Goal: Find contact information

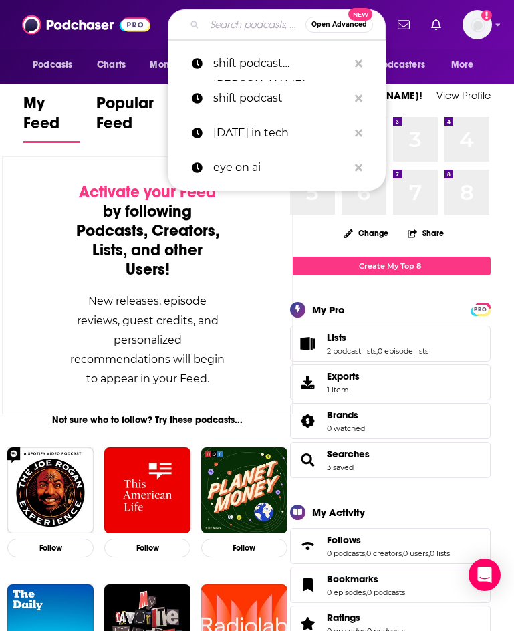
click at [210, 21] on input "Search podcasts, credits, & more..." at bounding box center [255, 24] width 101 height 21
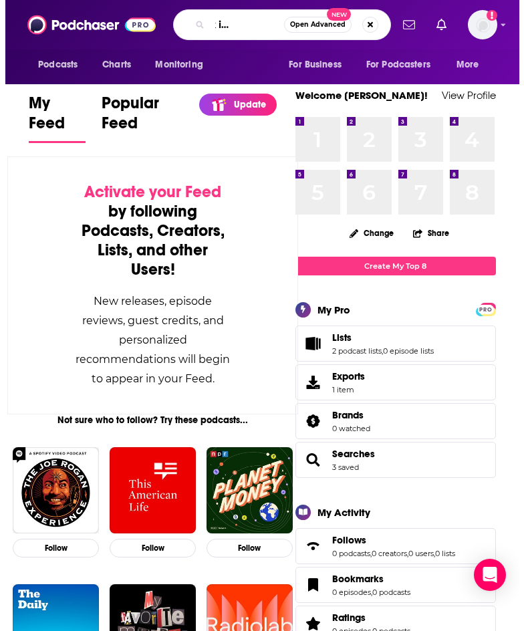
scroll to position [0, 54]
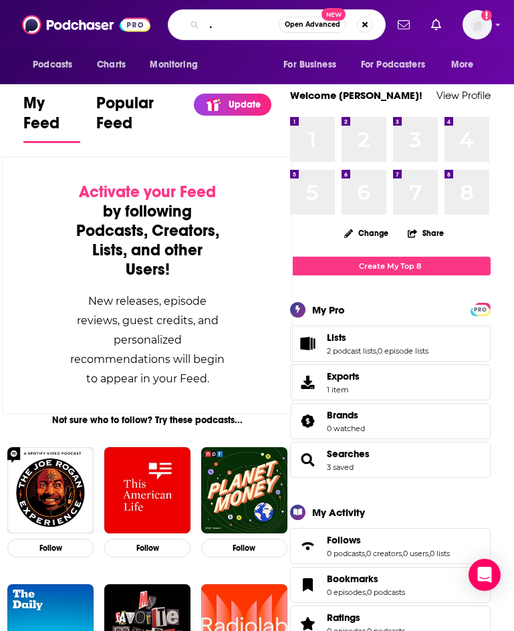
type input "tech talk iheartdomains"
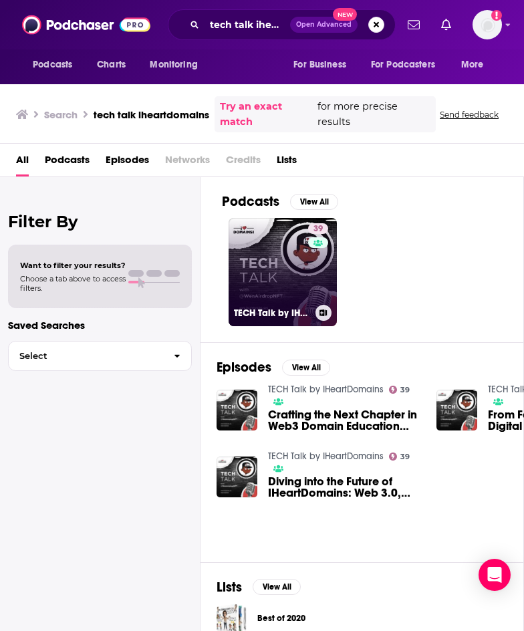
click at [272, 270] on link "39 TECH Talk by IHeartDomains" at bounding box center [283, 272] width 108 height 108
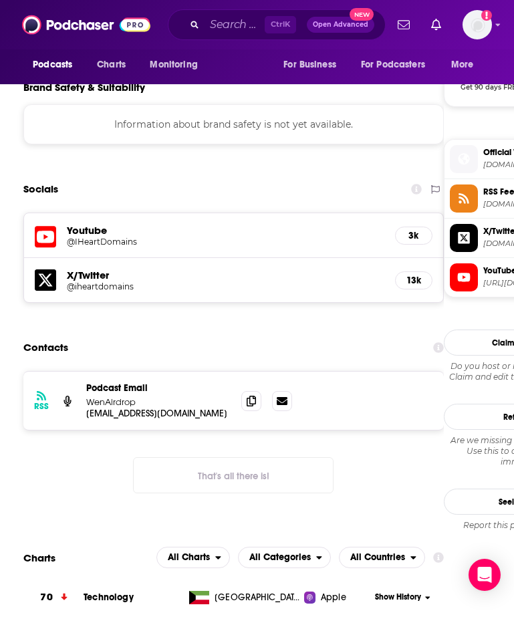
scroll to position [1204, 0]
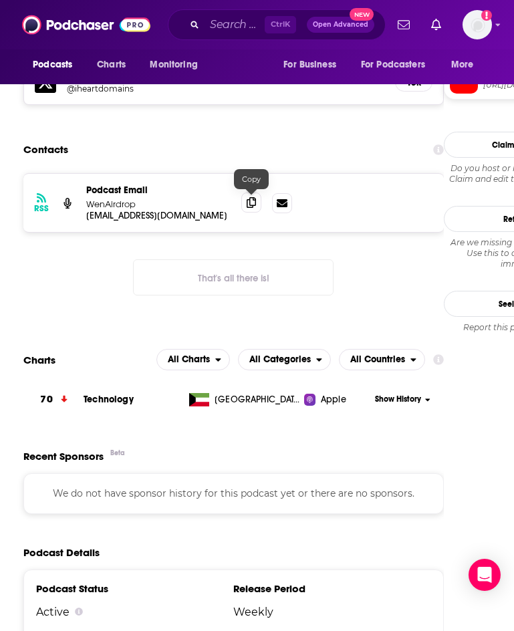
click at [251, 201] on icon at bounding box center [251, 202] width 9 height 11
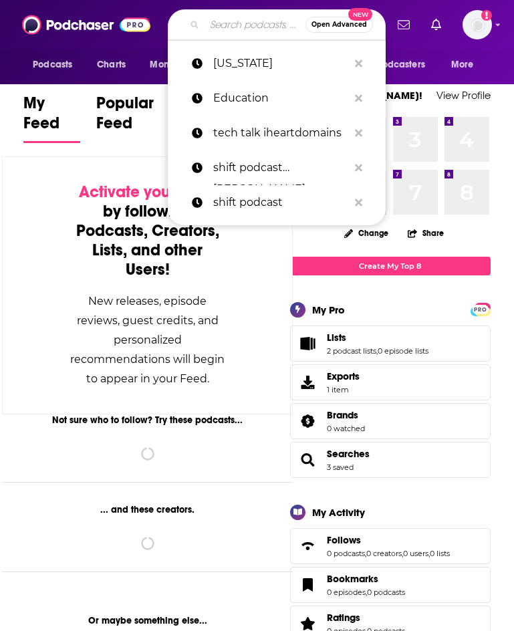
click at [229, 26] on input "Search podcasts, credits, & more..." at bounding box center [255, 24] width 101 height 21
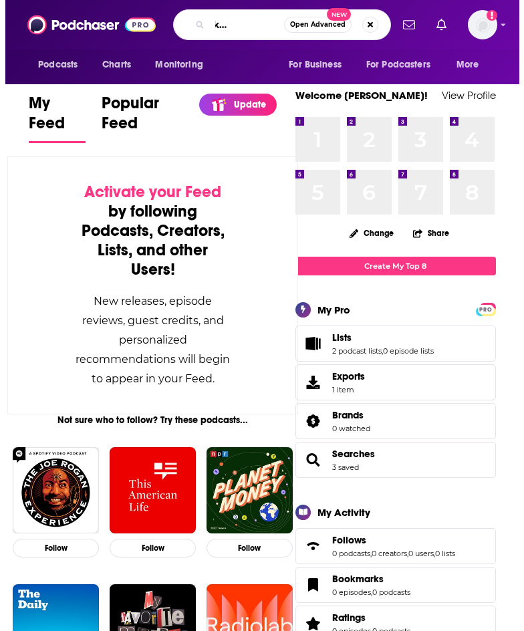
scroll to position [0, 53]
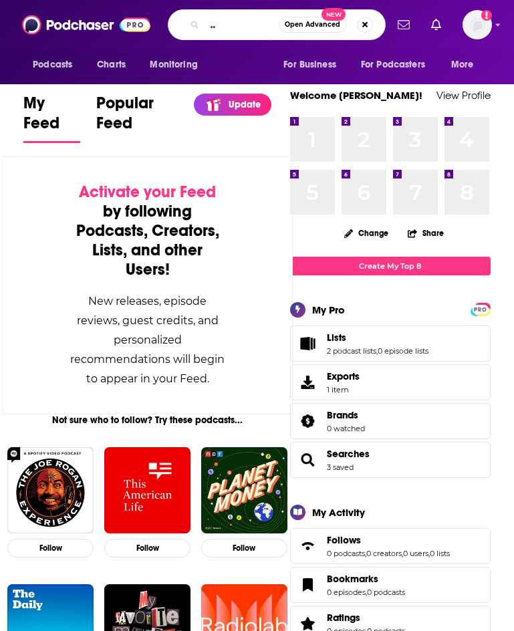
type input "tech marketing rewired"
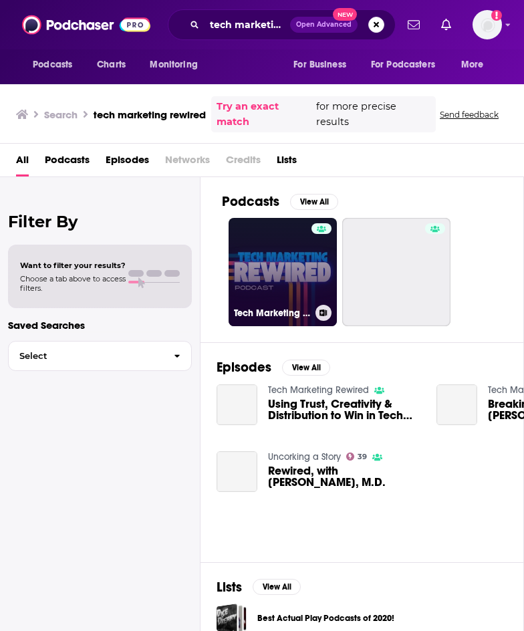
click at [265, 272] on link "Tech Marketing Rewired" at bounding box center [283, 272] width 108 height 108
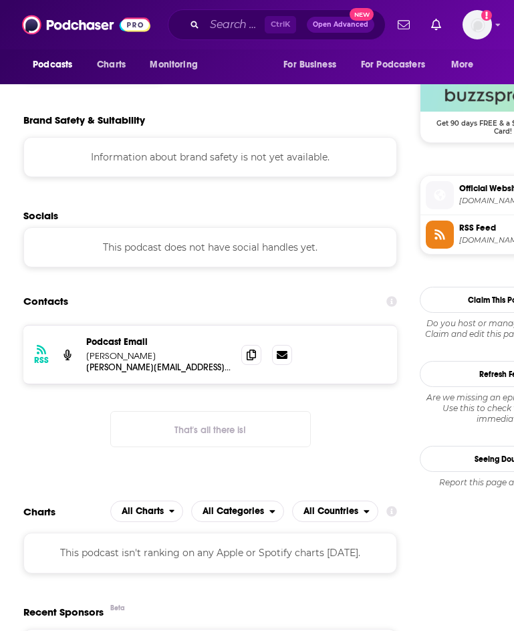
scroll to position [1003, 0]
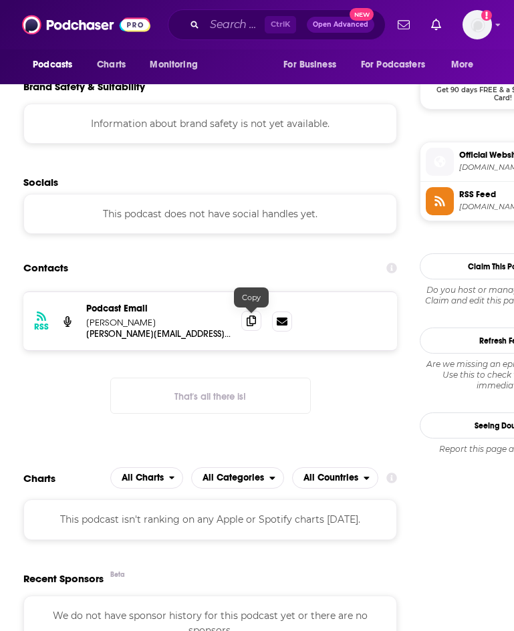
click at [249, 317] on icon at bounding box center [251, 321] width 9 height 11
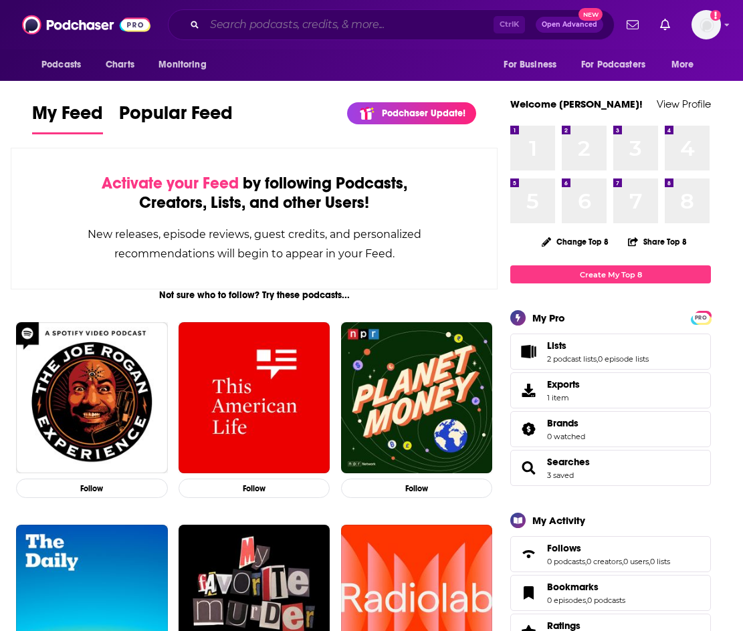
click at [291, 27] on input "Search podcasts, credits, & more..." at bounding box center [349, 24] width 289 height 21
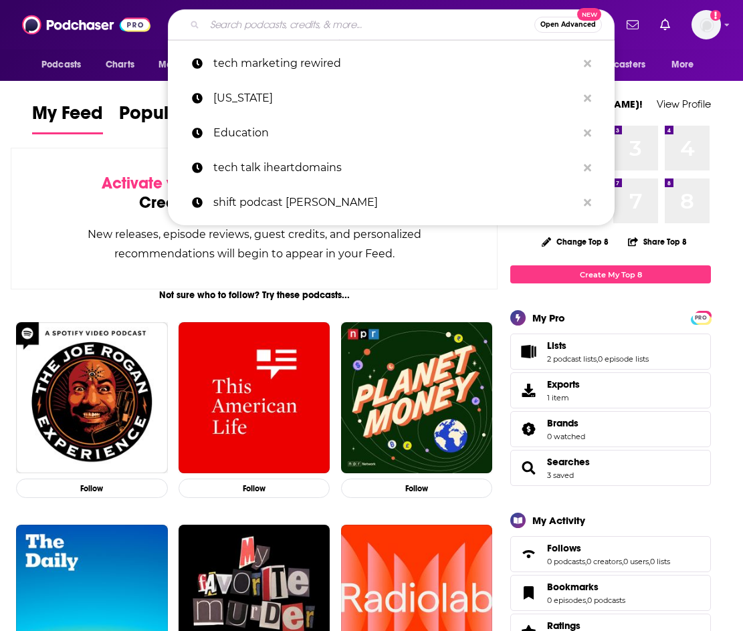
paste input "Destination Marketing Podcast"
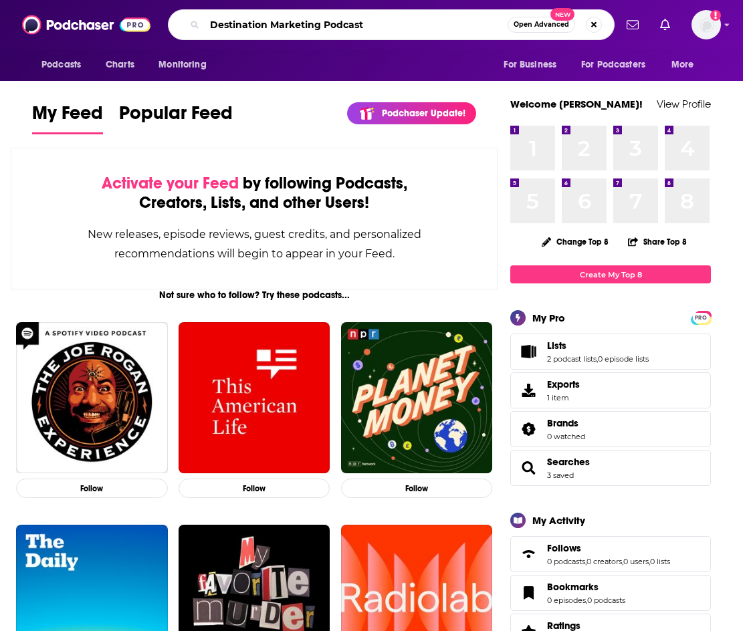
type input "Destination Marketing Podcast"
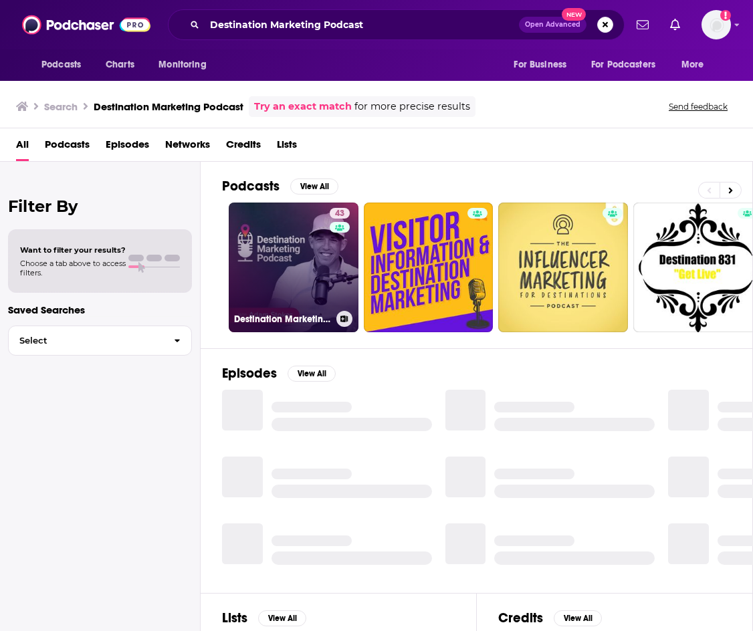
click at [266, 272] on link "43 Destination Marketing Podcast" at bounding box center [294, 268] width 130 height 130
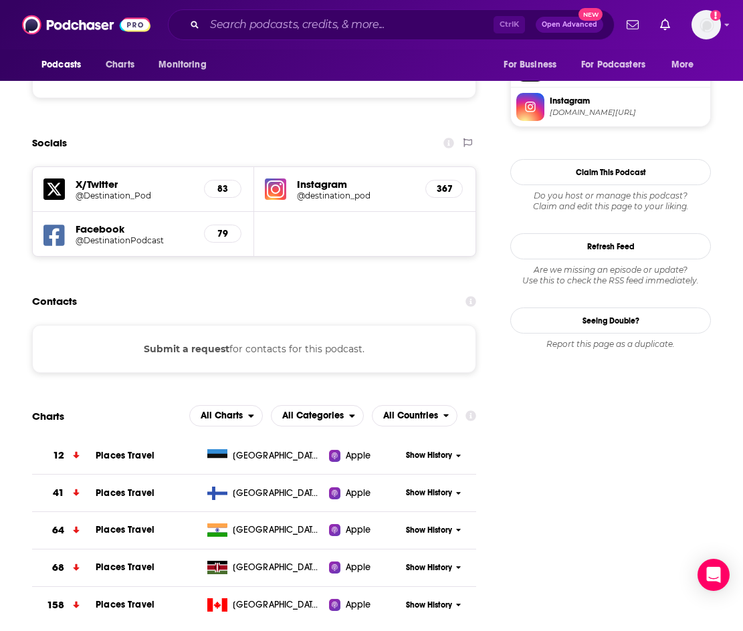
scroll to position [1204, 0]
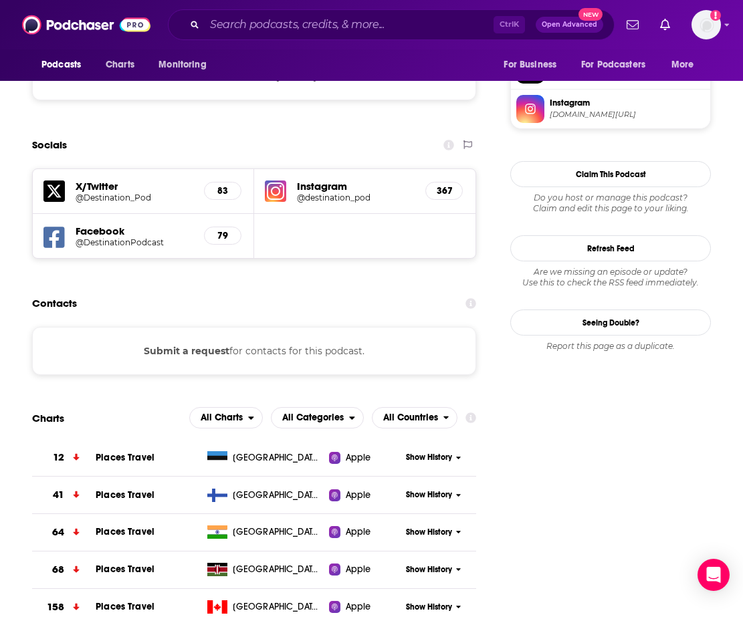
click at [287, 327] on div "Submit a request for contacts for this podcast." at bounding box center [254, 351] width 444 height 48
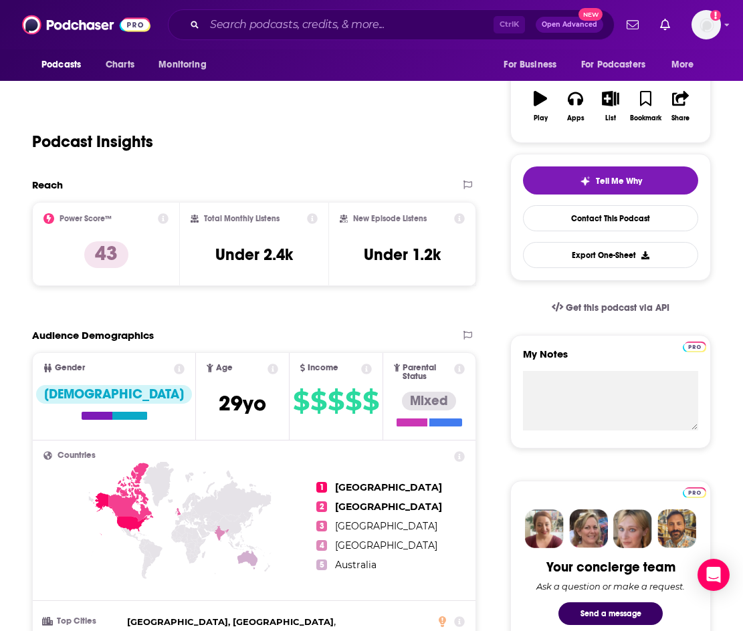
scroll to position [0, 0]
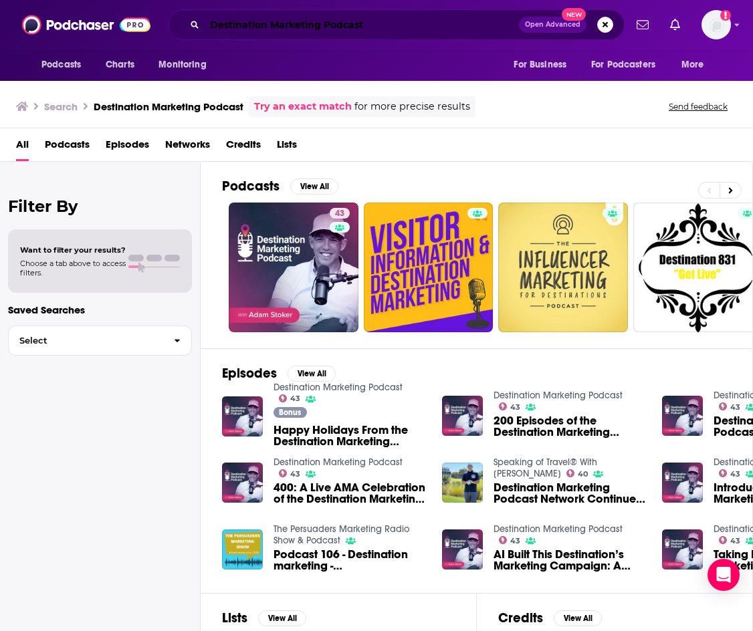
click at [309, 28] on input "Destination Marketing Podcast" at bounding box center [362, 24] width 314 height 21
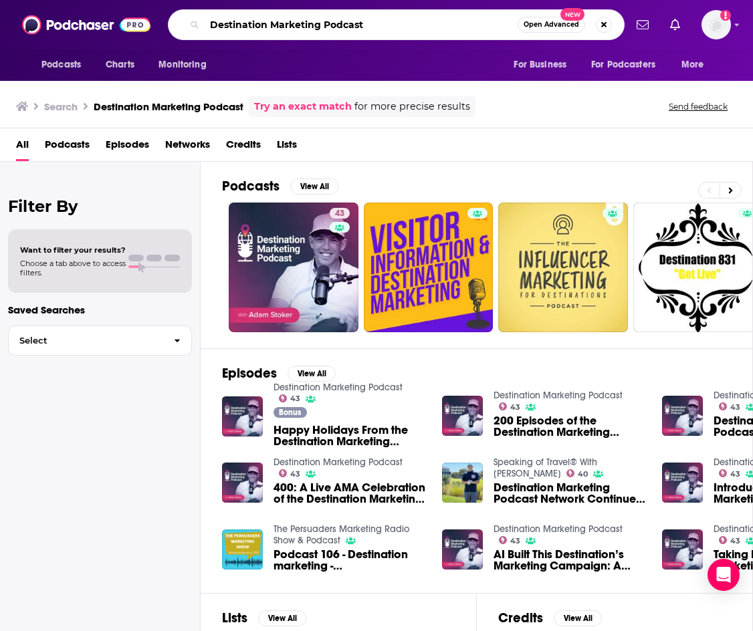
click at [309, 28] on input "Destination Marketing Podcast" at bounding box center [361, 24] width 313 height 21
paste input "omain Industries: The Real Internet Game p"
type input "Domain Industries: The Real Internet Game podcast"
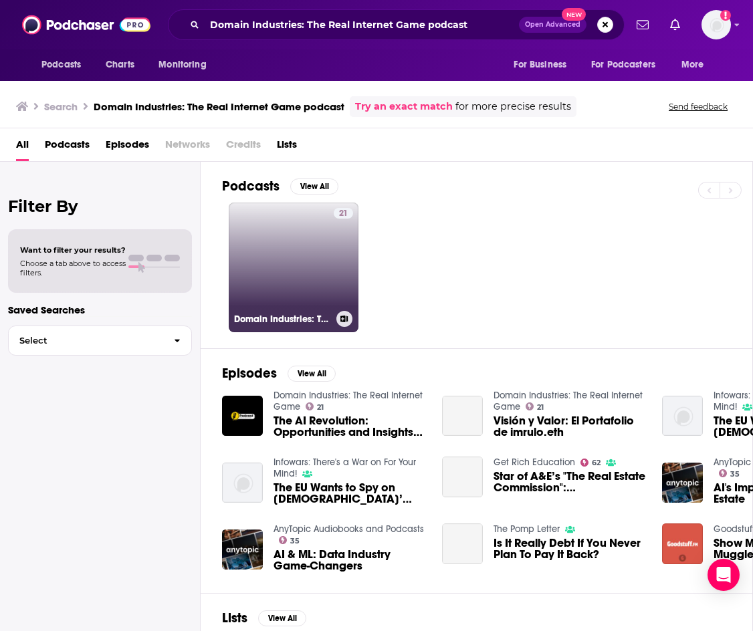
click at [306, 256] on link "21 Domain Industries: The Real Internet Game" at bounding box center [294, 268] width 130 height 130
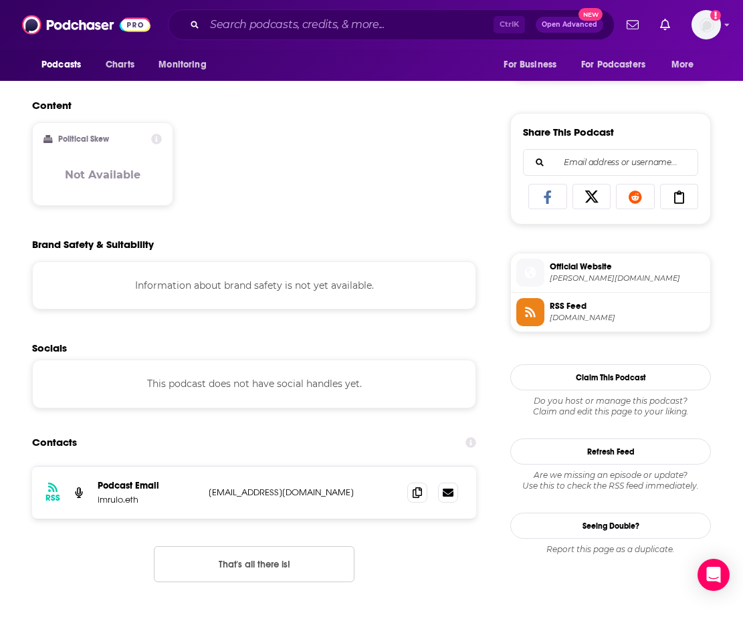
scroll to position [1003, 0]
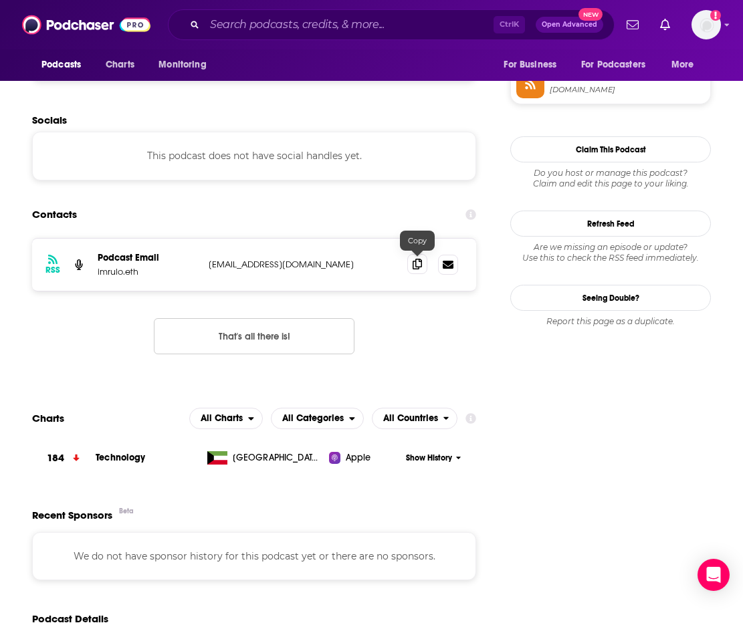
click at [416, 269] on icon at bounding box center [417, 264] width 9 height 11
click at [421, 323] on div "RSS Podcast Email imrulo.eth rulito0472@gmail.com rulito0472@gmail.com That's a…" at bounding box center [254, 307] width 444 height 138
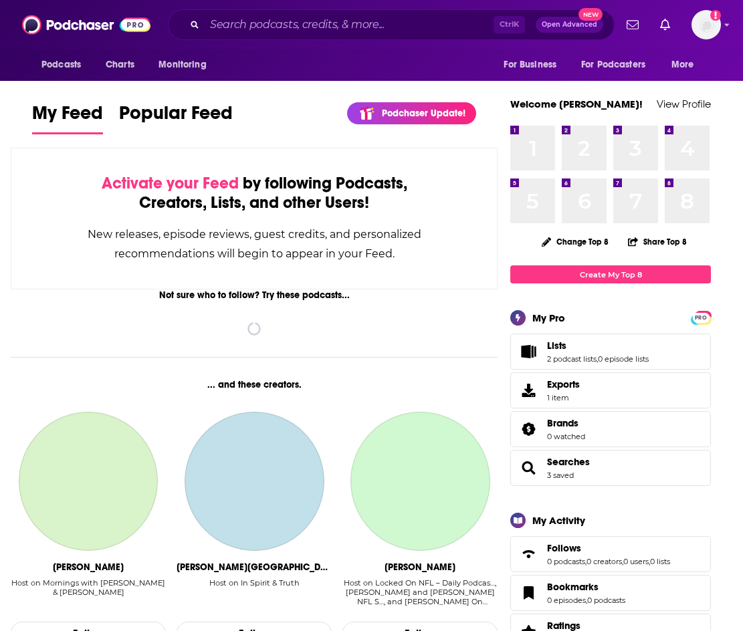
click at [284, 7] on div "Podcasts Charts Monitoring Ctrl K Open Advanced New For Business For Podcasters…" at bounding box center [371, 24] width 743 height 49
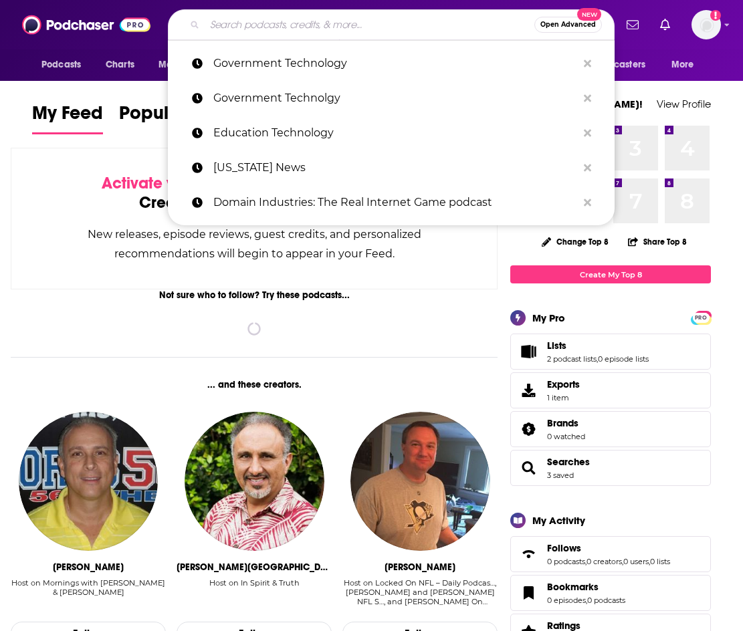
click at [284, 18] on input "Search podcasts, credits, & more..." at bounding box center [370, 24] width 330 height 21
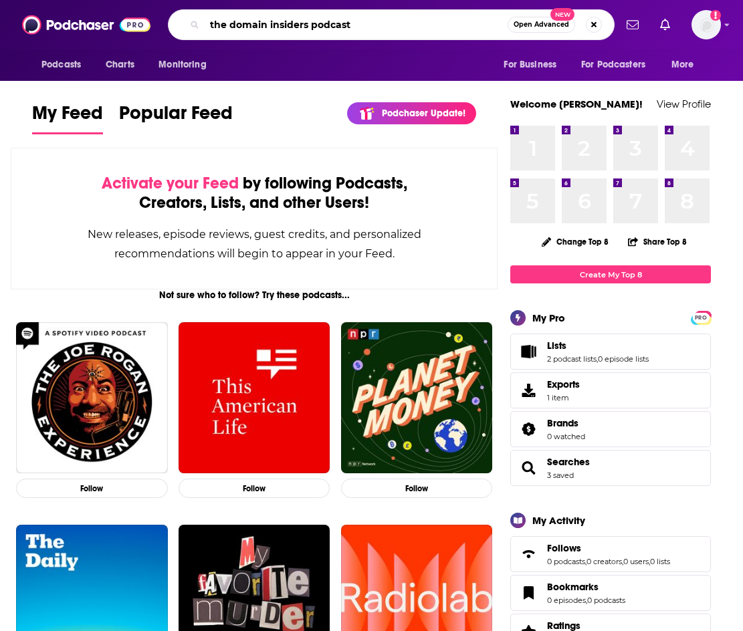
type input "the domain insiders podcast"
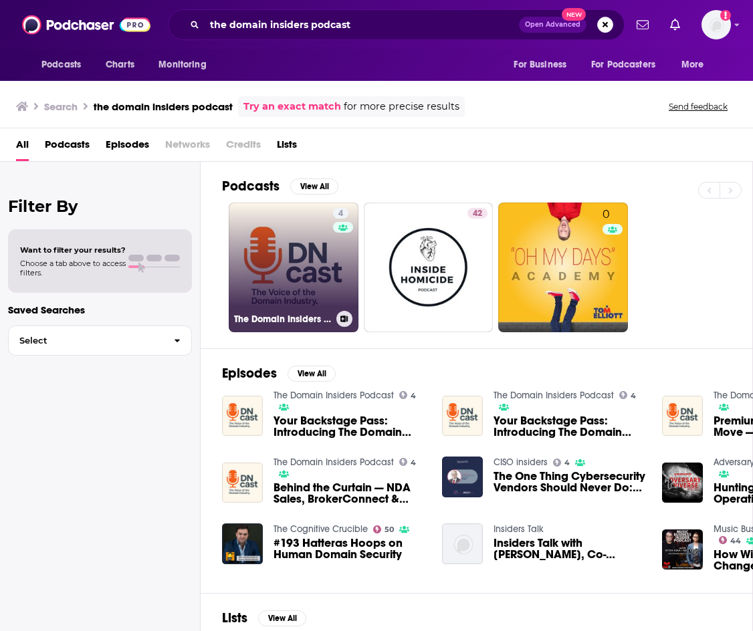
click at [290, 270] on link "4 The Domain Insiders Podcast" at bounding box center [294, 268] width 130 height 130
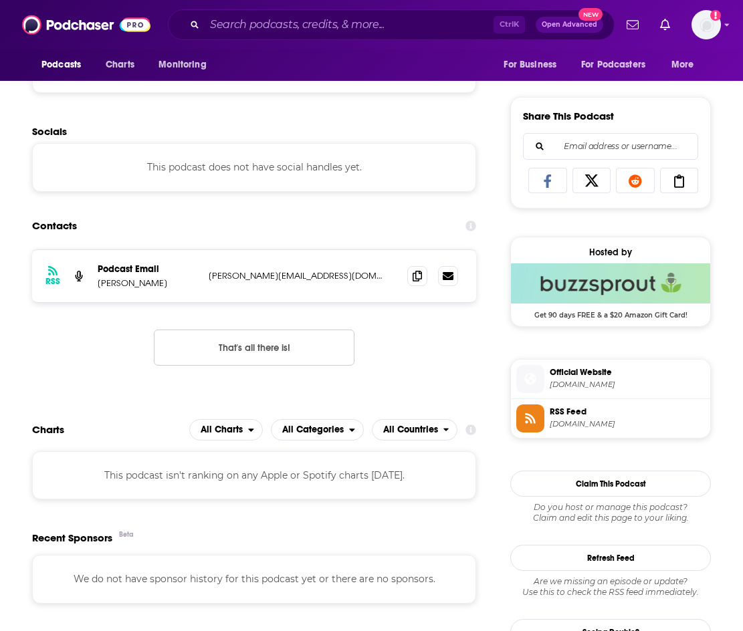
scroll to position [669, 0]
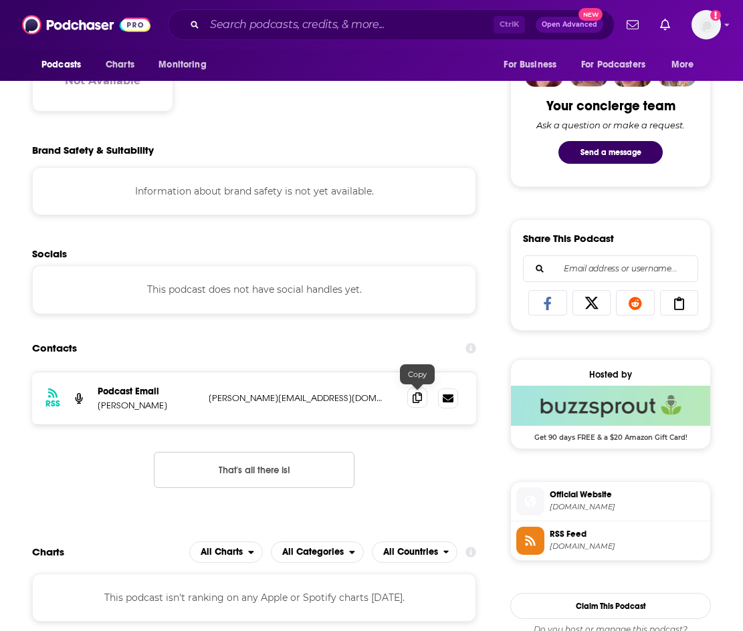
click at [417, 399] on icon at bounding box center [417, 398] width 9 height 11
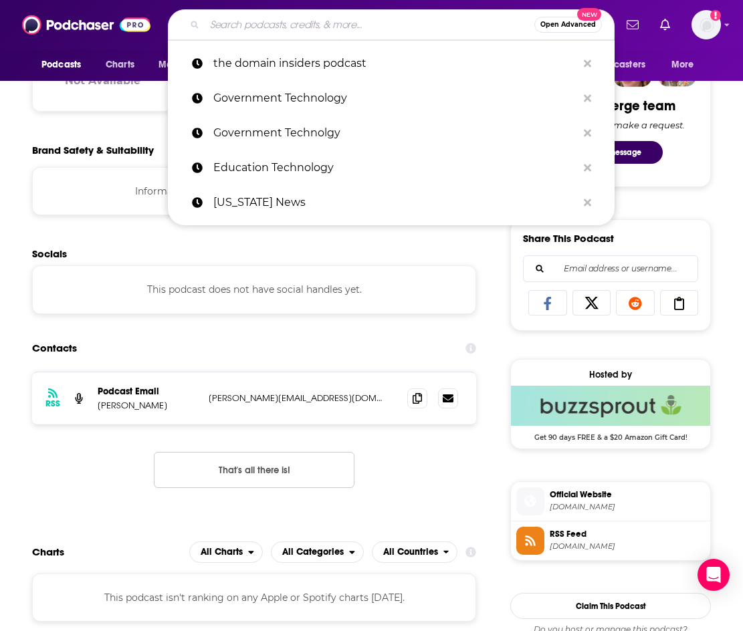
click at [283, 22] on input "Search podcasts, credits, & more..." at bounding box center [370, 24] width 330 height 21
paste input "The Agile Brand"
type input "The Agile Brand"
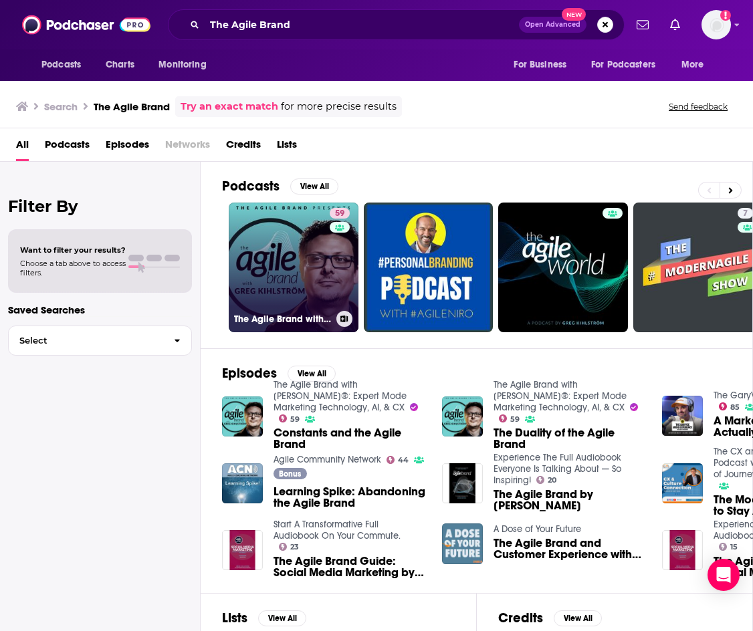
click at [304, 267] on link "59 The Agile Brand with Greg Kihlström®: Expert Mode Marketing Technology, AI, …" at bounding box center [294, 268] width 130 height 130
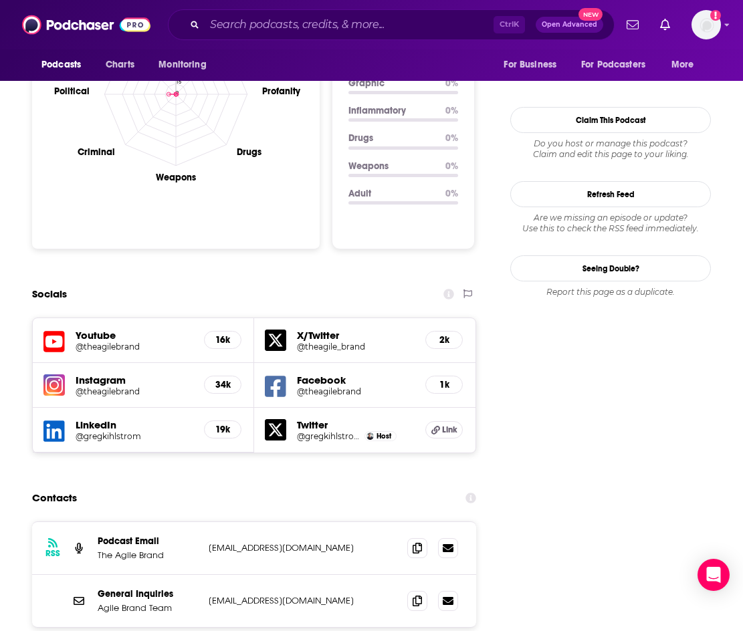
scroll to position [1538, 0]
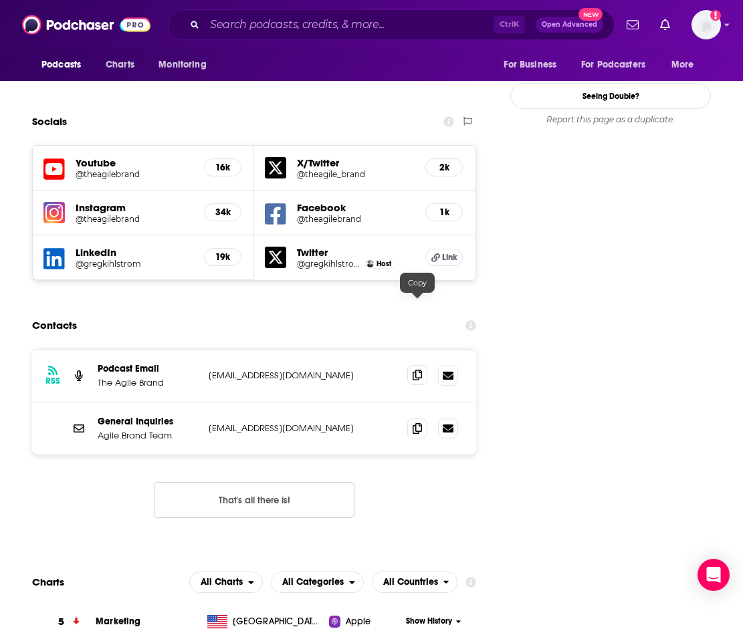
click at [419, 370] on icon at bounding box center [417, 375] width 9 height 11
click at [288, 20] on input "Search podcasts, credits, & more..." at bounding box center [349, 24] width 289 height 21
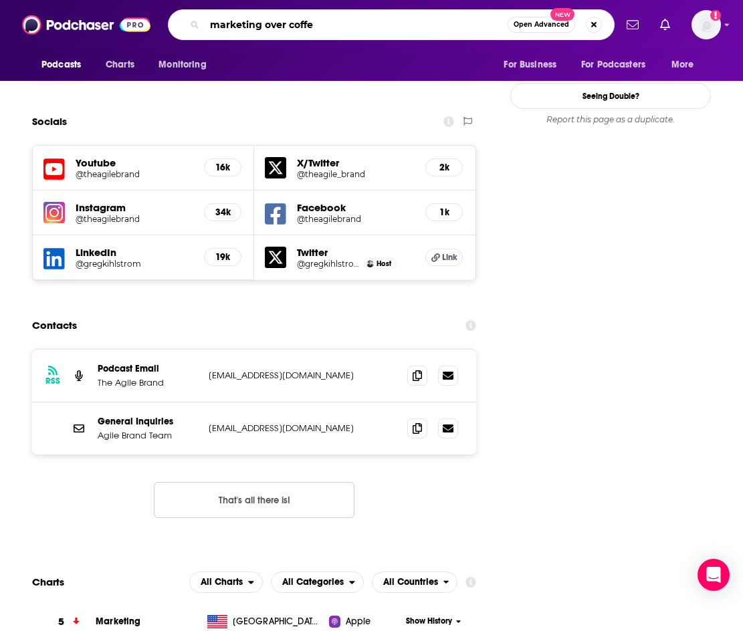
type input "marketing over coffee"
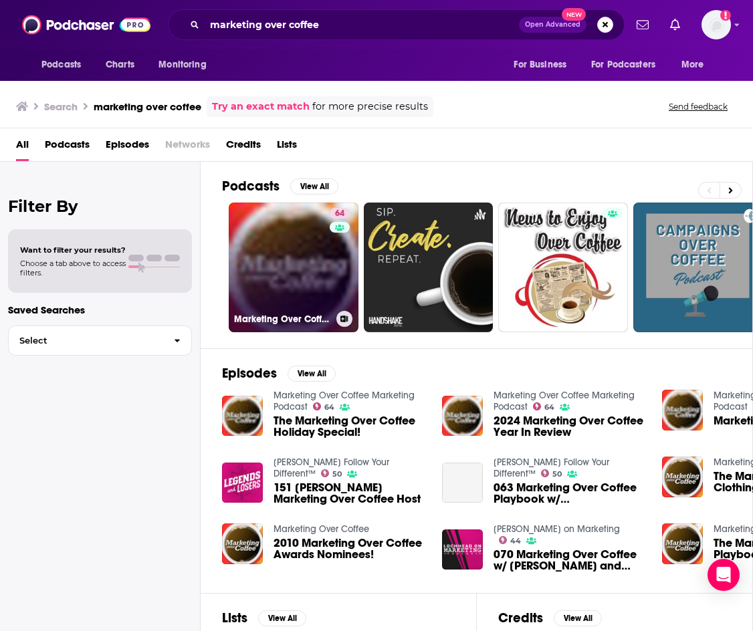
click at [273, 268] on link "64 Marketing Over Coffee Marketing Podcast" at bounding box center [294, 268] width 130 height 130
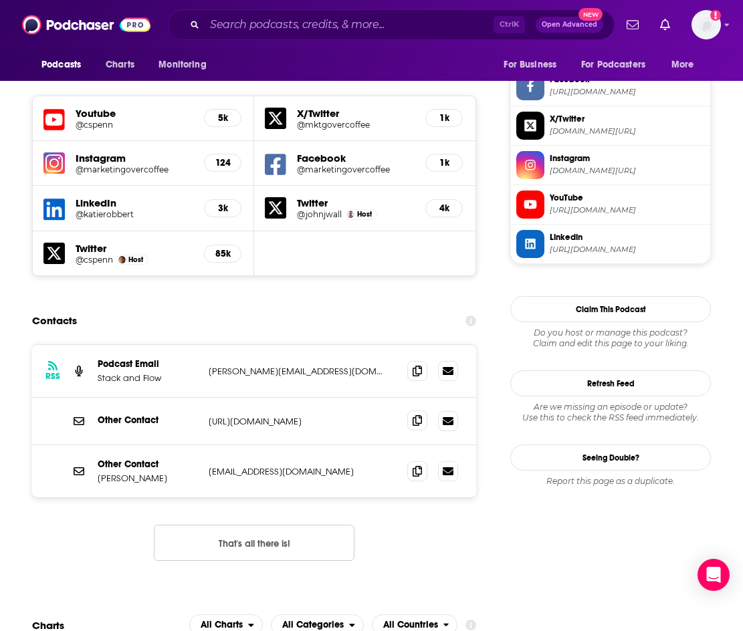
scroll to position [1271, 0]
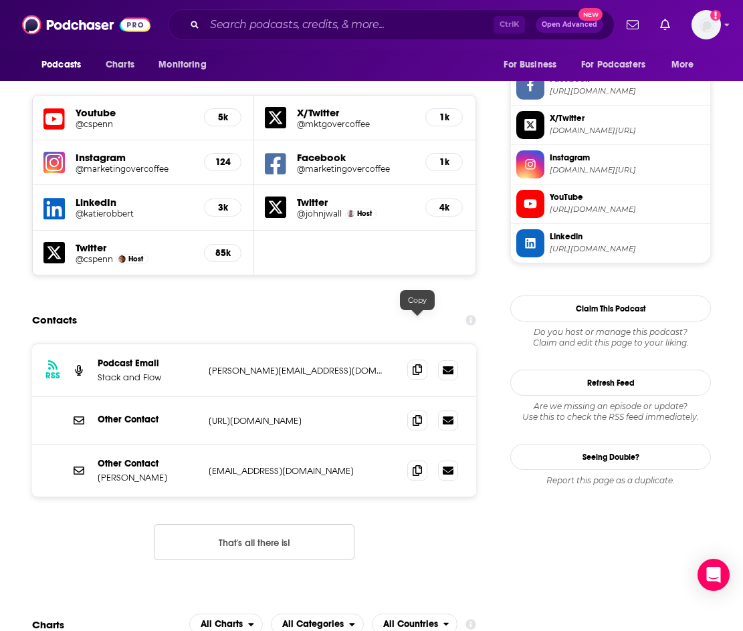
click at [414, 360] on span at bounding box center [417, 370] width 20 height 20
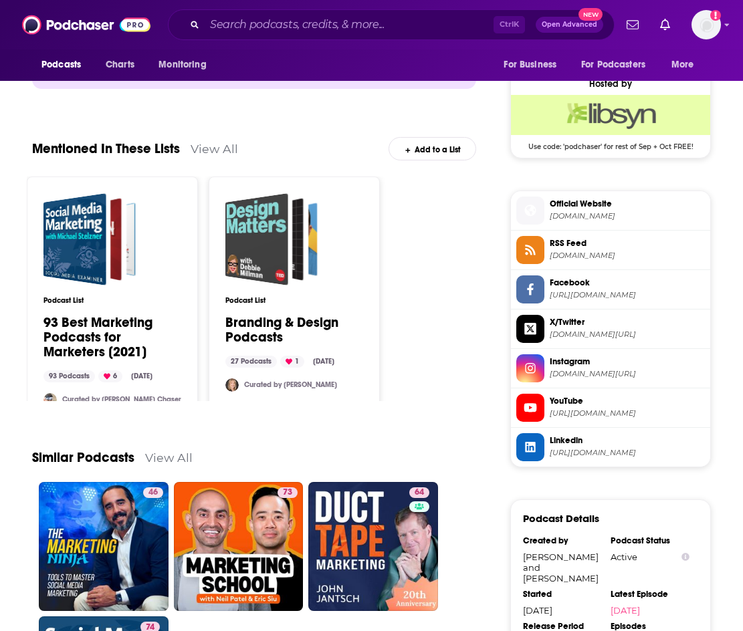
scroll to position [1070, 0]
